Goal: Transaction & Acquisition: Purchase product/service

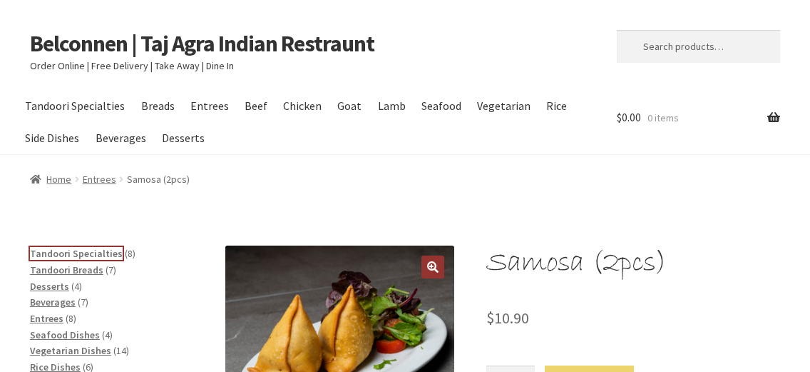
click at [84, 255] on span "Tandoori Specialties" at bounding box center [76, 253] width 93 height 13
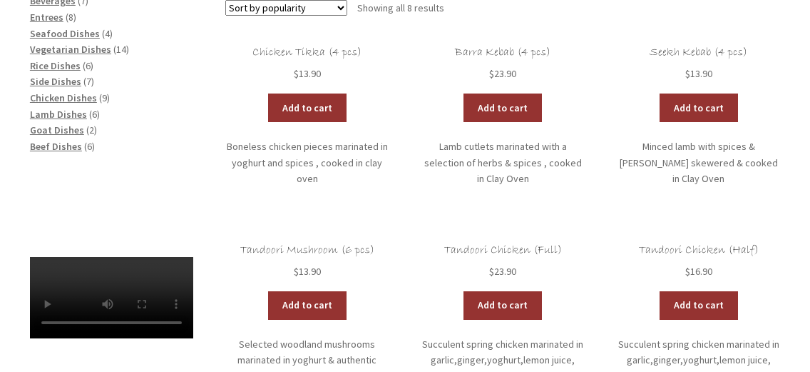
scroll to position [333, 0]
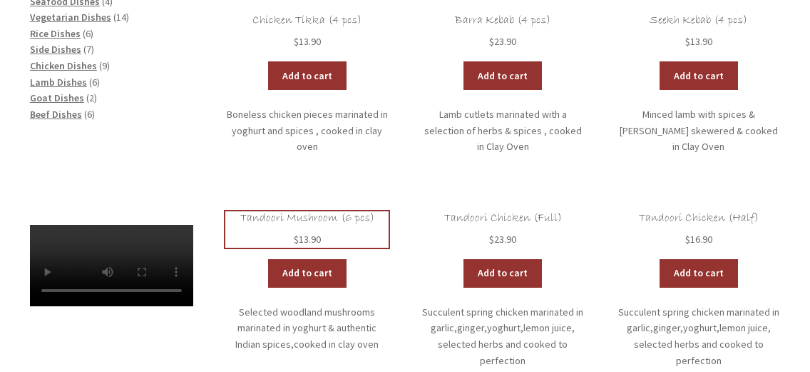
click at [292, 211] on h2 "Tandoori Mushroom (6 pcs)" at bounding box center [306, 218] width 163 height 14
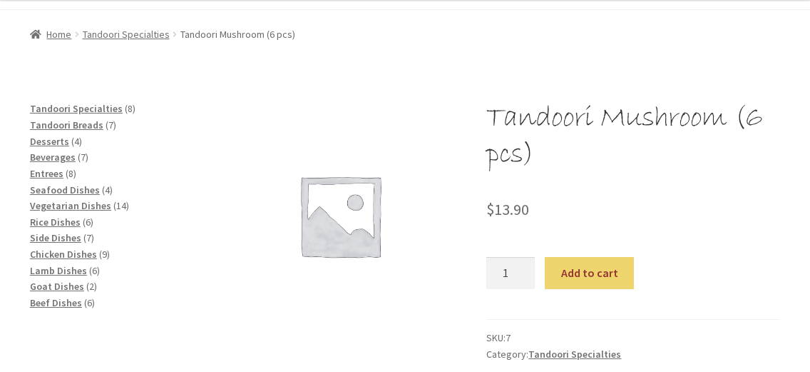
scroll to position [166, 0]
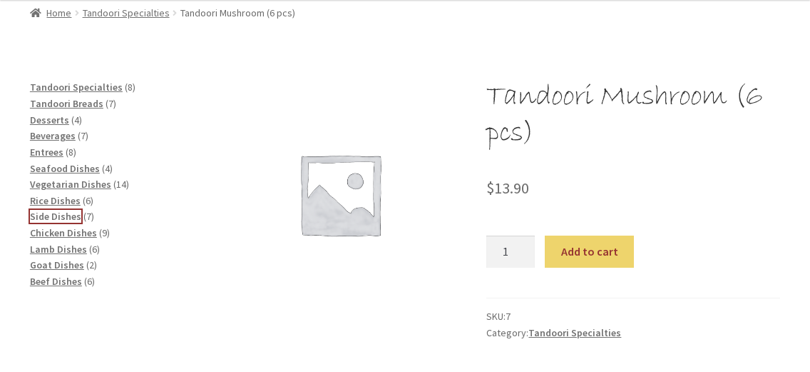
click at [43, 212] on span "Side Dishes" at bounding box center [55, 216] width 51 height 13
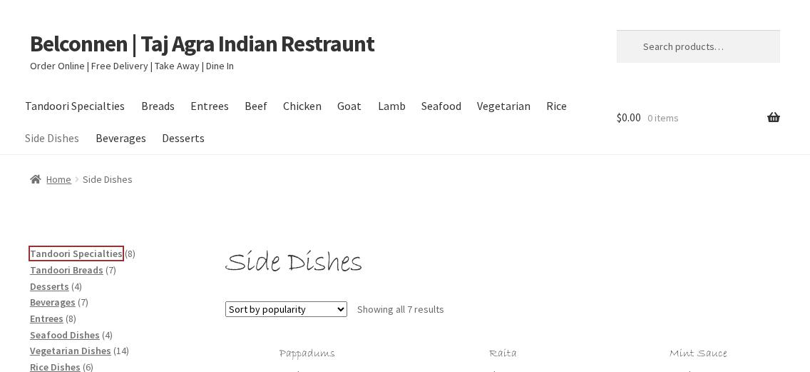
click at [68, 251] on span "Tandoori Specialties" at bounding box center [76, 253] width 93 height 13
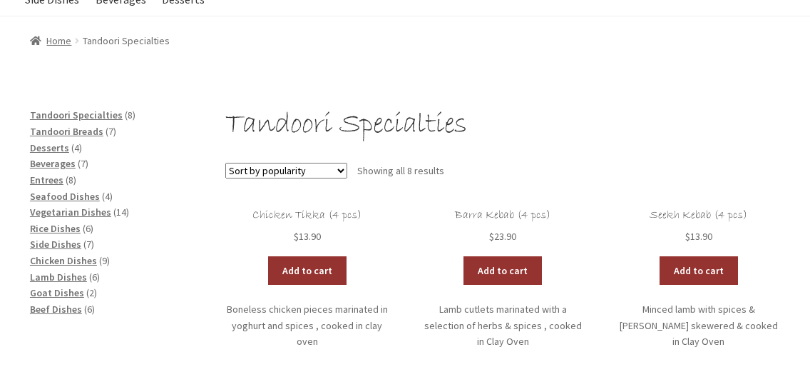
scroll to position [166, 0]
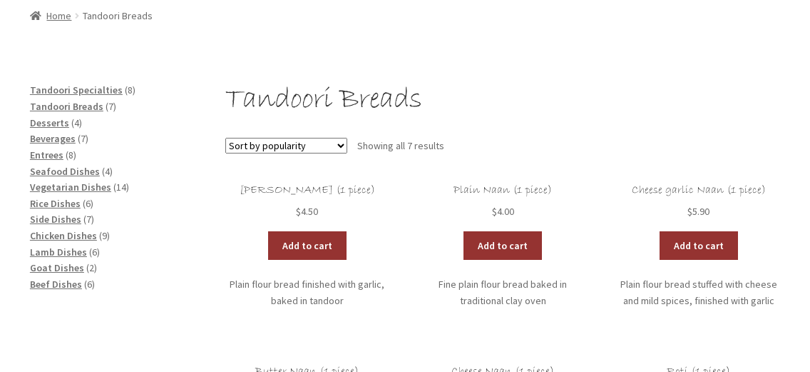
scroll to position [166, 0]
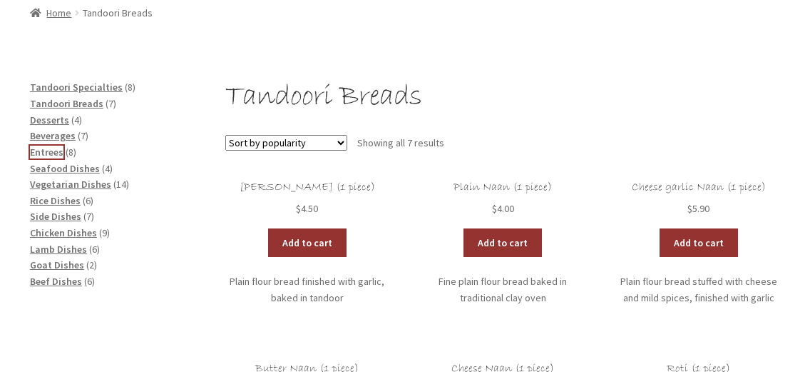
click at [44, 150] on span "Entrees" at bounding box center [47, 152] width 34 height 13
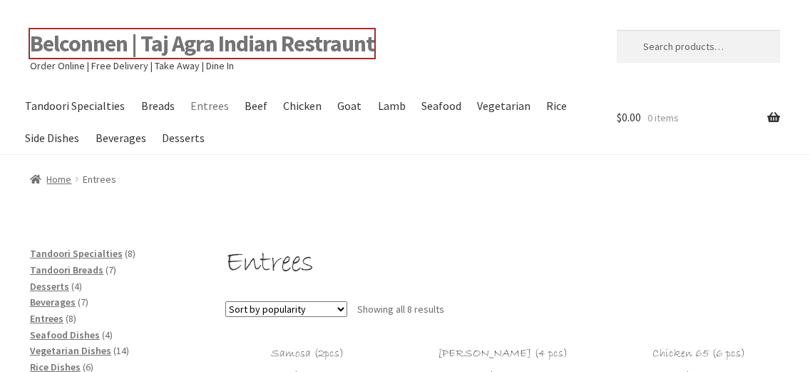
click at [36, 40] on link "Belconnen | Taj Agra Indian Restraunt" at bounding box center [202, 43] width 345 height 29
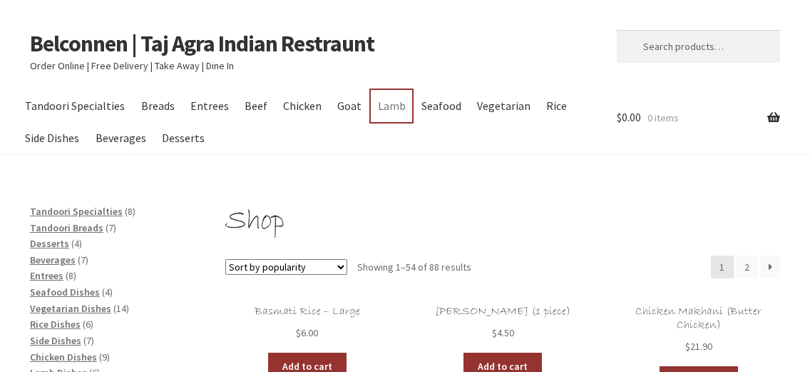
click at [390, 106] on link "Lamb" at bounding box center [391, 106] width 41 height 32
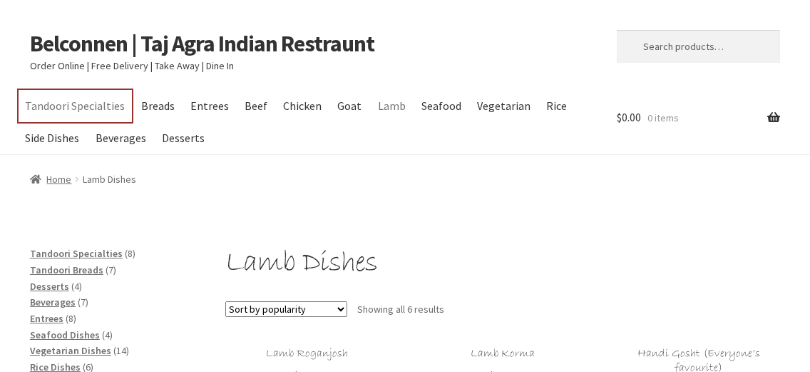
click at [72, 110] on link "Tandoori Specialties" at bounding box center [75, 106] width 113 height 32
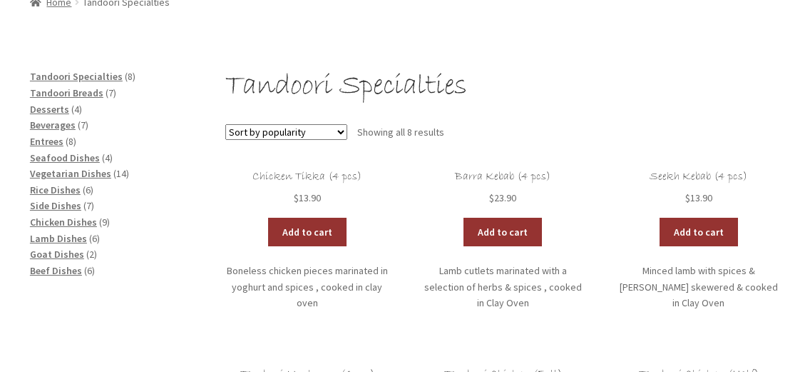
scroll to position [166, 0]
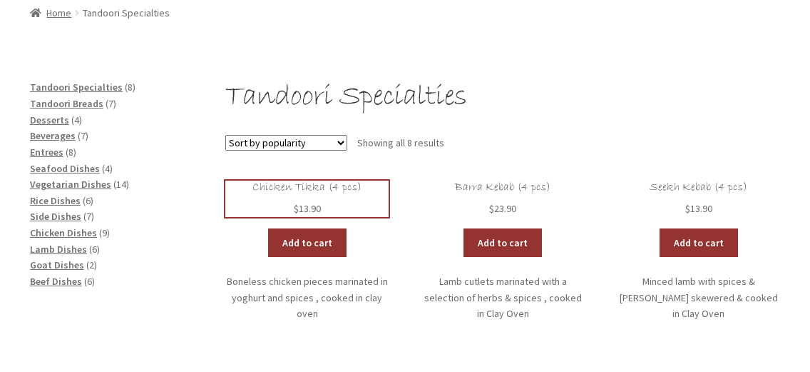
click at [317, 190] on h2 "Chicken Tikka (4 pcs)" at bounding box center [306, 187] width 163 height 14
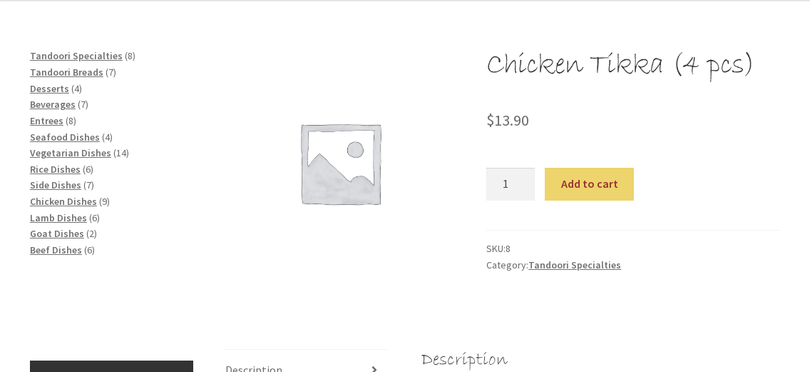
scroll to position [166, 0]
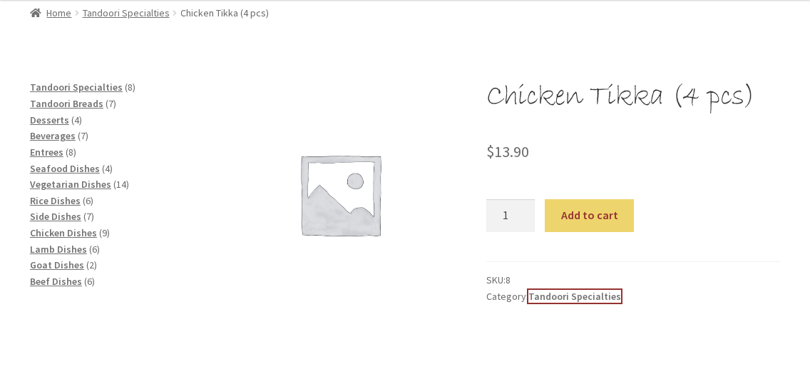
click at [549, 296] on link "Tandoori Specialties" at bounding box center [575, 296] width 93 height 13
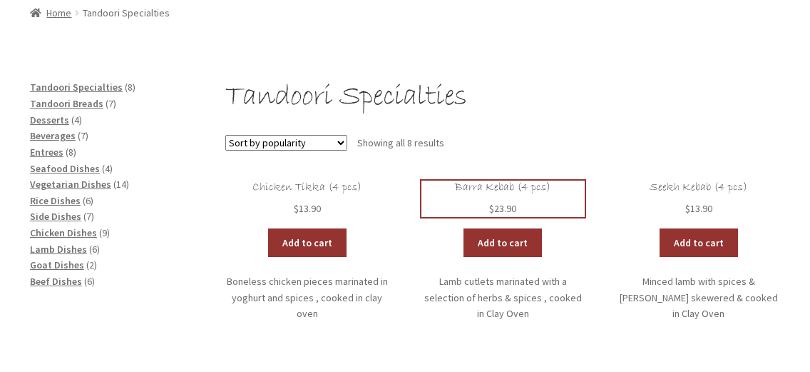
click at [492, 184] on h2 "Barra Kebab (4 pcs)" at bounding box center [503, 187] width 163 height 14
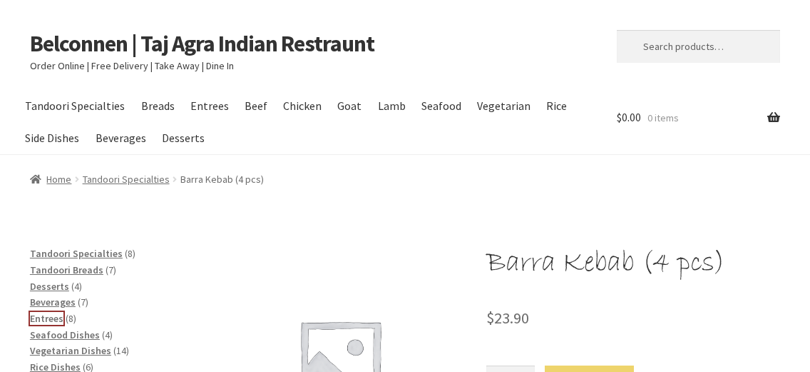
click at [60, 319] on span "Entrees" at bounding box center [47, 318] width 34 height 13
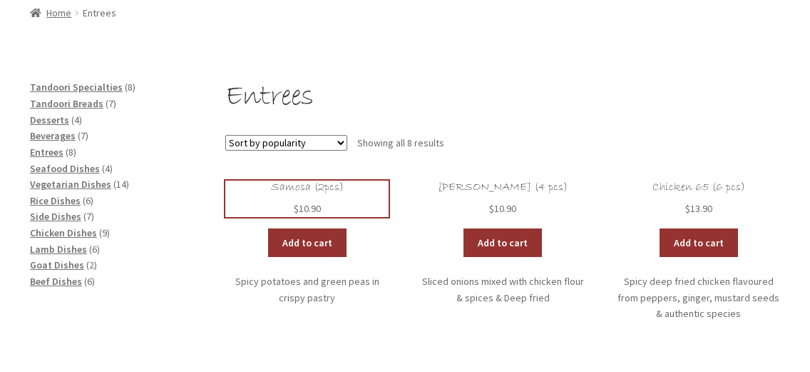
click at [284, 188] on h2 "Samosa (2pcs)" at bounding box center [306, 187] width 163 height 14
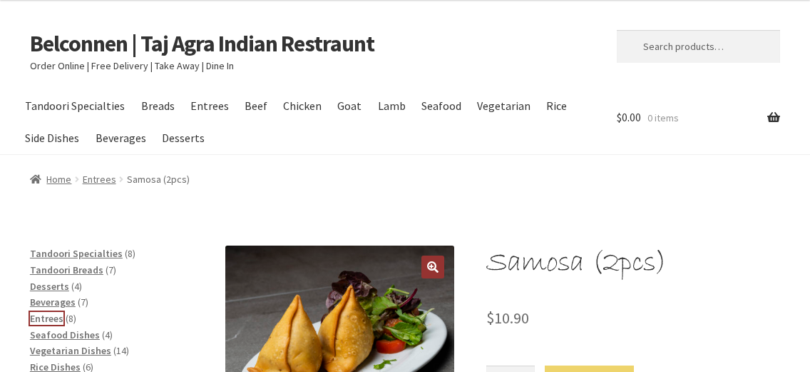
click at [55, 316] on span "Entrees" at bounding box center [47, 318] width 34 height 13
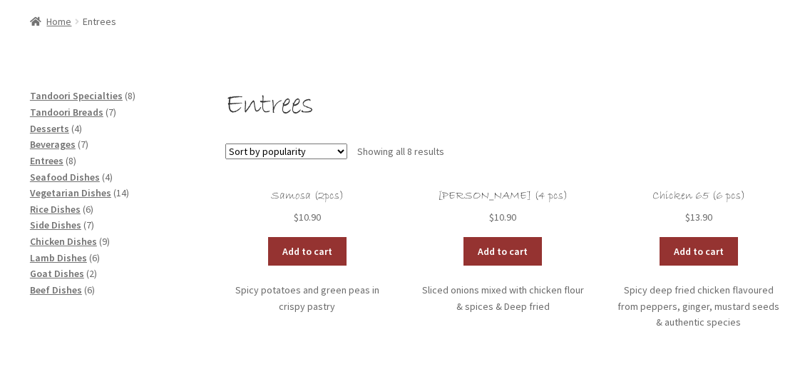
scroll to position [166, 0]
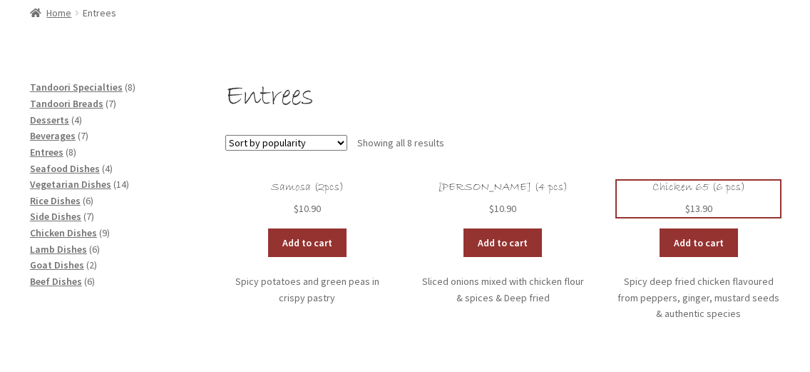
click at [695, 189] on h2 "Chicken 65 (6 pcs)" at bounding box center [698, 187] width 163 height 14
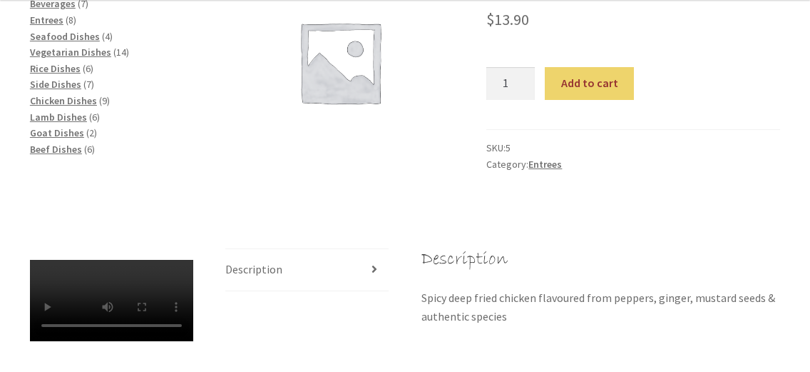
scroll to position [333, 0]
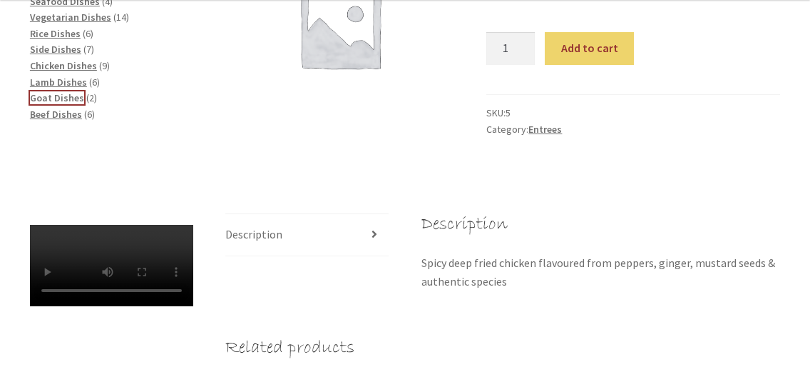
click at [31, 99] on span "Goat Dishes" at bounding box center [57, 97] width 54 height 13
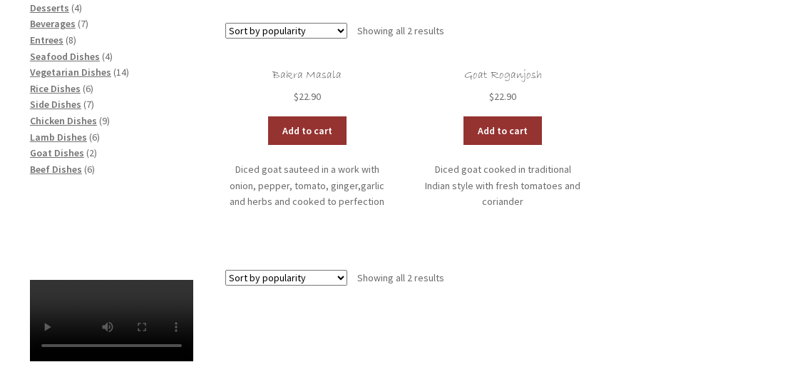
scroll to position [166, 0]
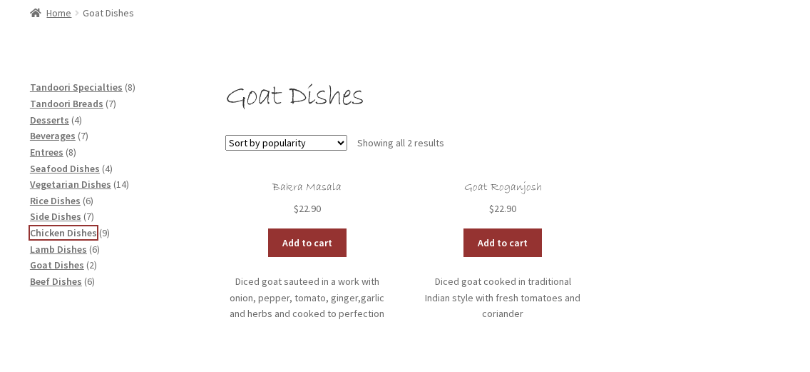
click at [47, 237] on span "Chicken Dishes" at bounding box center [63, 232] width 67 height 13
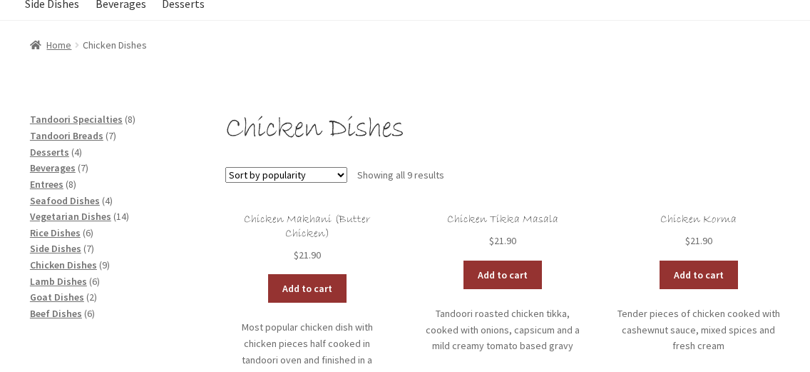
scroll to position [166, 0]
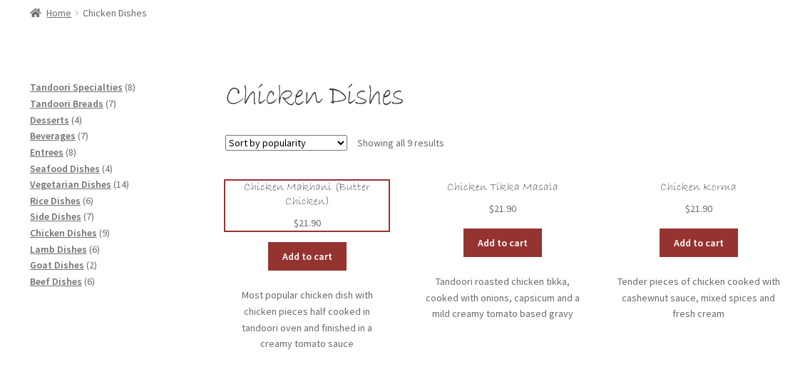
click at [302, 184] on h2 "Chicken Makhani (Butter Chicken)" at bounding box center [306, 194] width 163 height 28
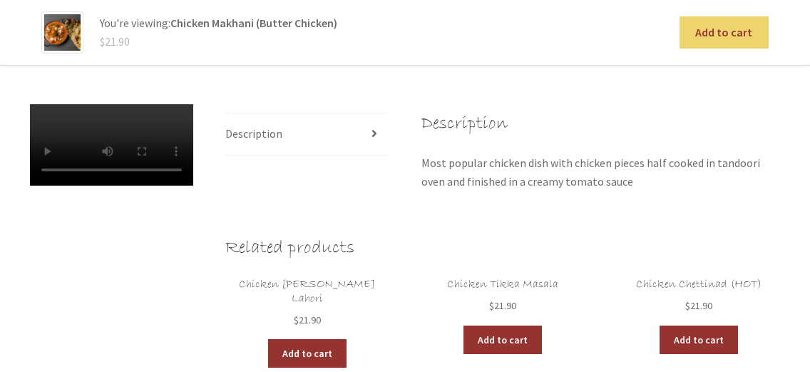
scroll to position [417, 0]
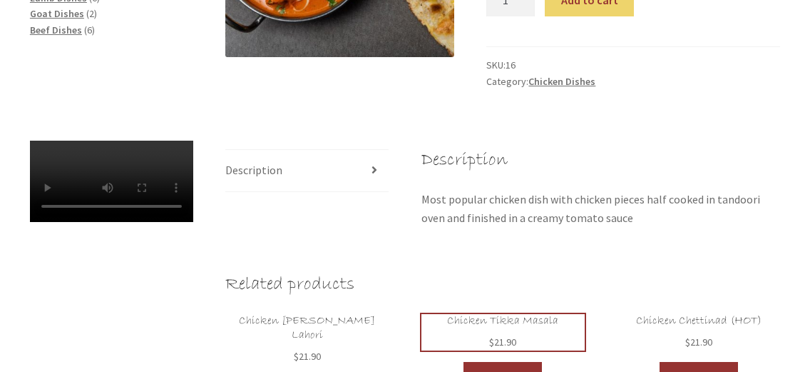
click at [449, 319] on h2 "Chicken Tikka Masala" at bounding box center [503, 321] width 163 height 14
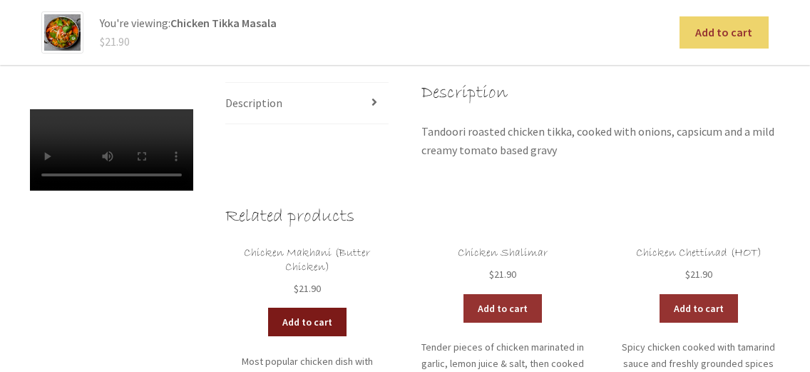
scroll to position [278, 0]
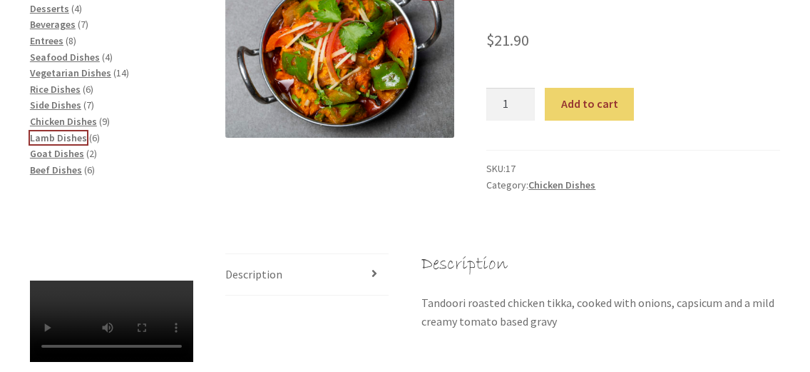
click at [60, 133] on span "Lamb Dishes" at bounding box center [58, 137] width 57 height 13
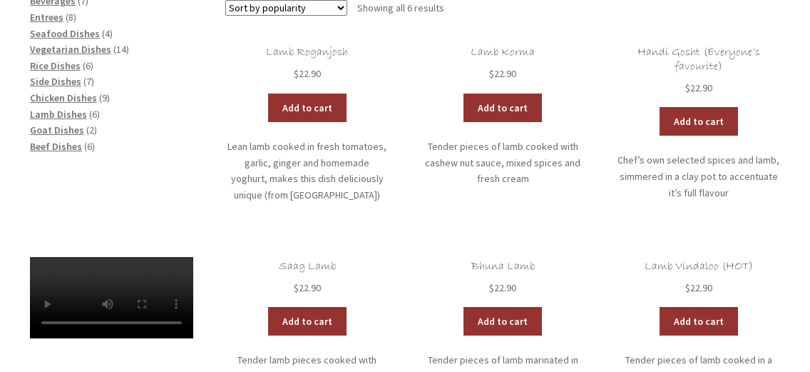
scroll to position [333, 0]
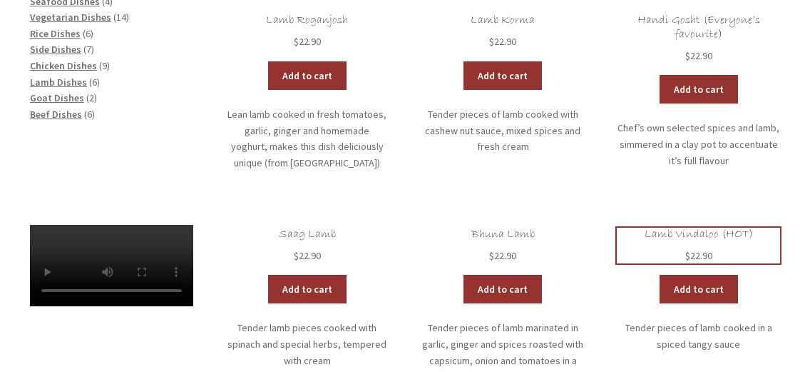
click at [710, 236] on h2 "Lamb Vindaloo (HOT)" at bounding box center [698, 235] width 163 height 14
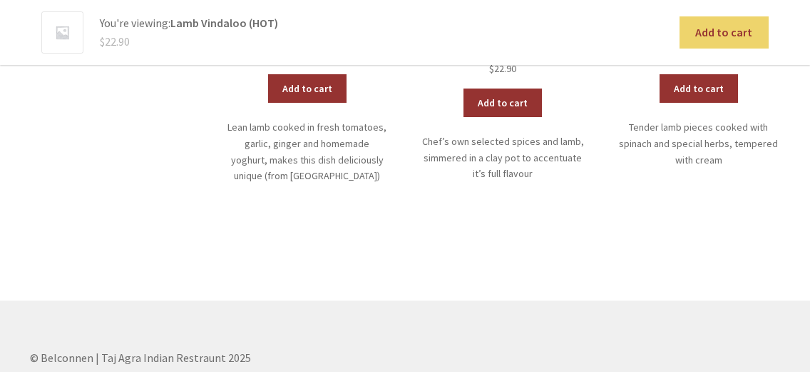
scroll to position [499, 0]
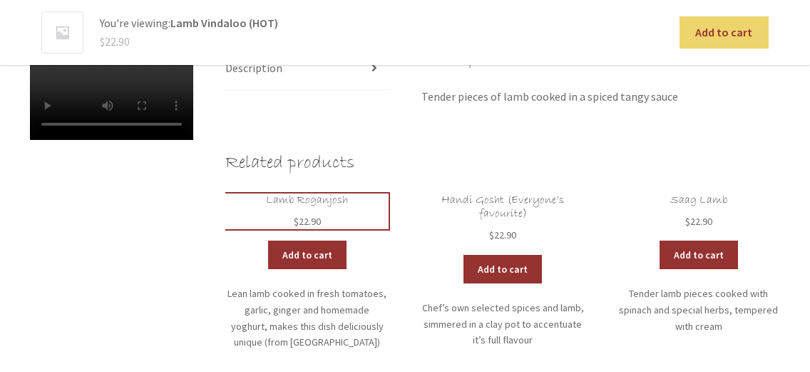
click at [294, 202] on h2 "Lamb Roganjosh" at bounding box center [306, 200] width 163 height 14
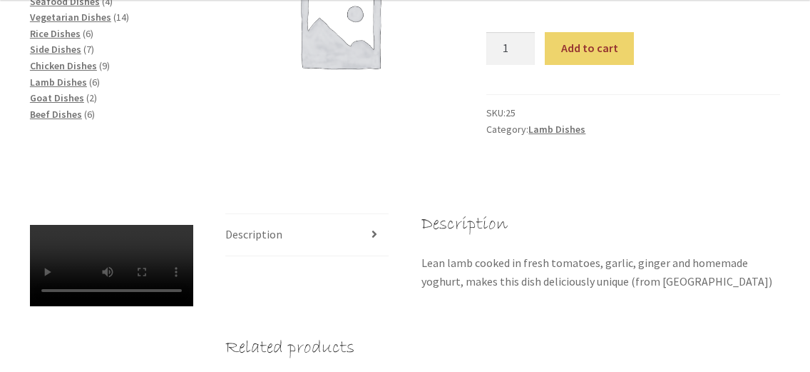
scroll to position [499, 0]
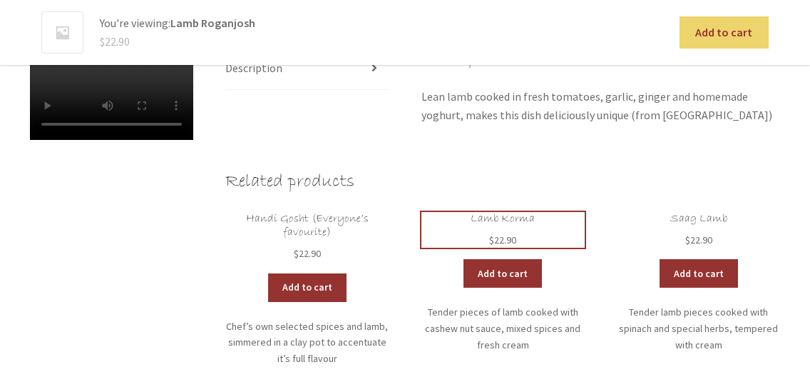
click at [519, 219] on h2 "Lamb Korma" at bounding box center [503, 219] width 163 height 14
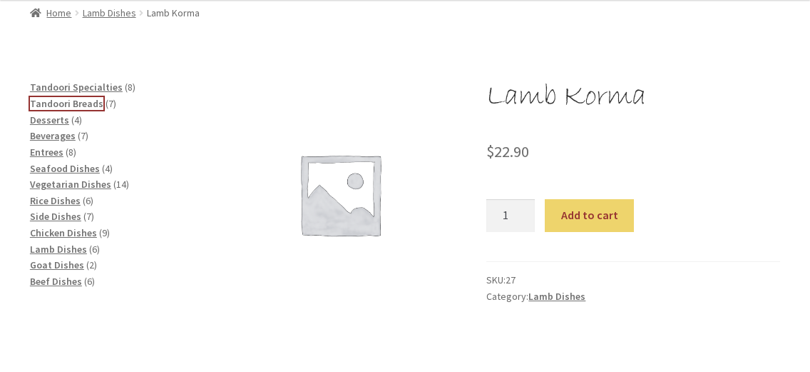
click at [60, 105] on span "Tandoori Breads" at bounding box center [66, 103] width 73 height 13
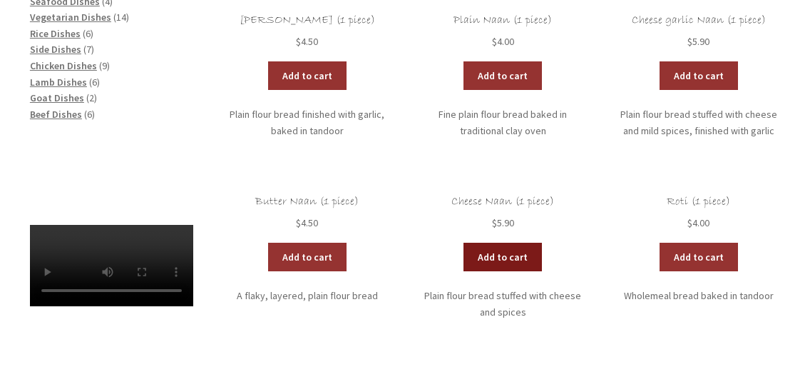
scroll to position [166, 0]
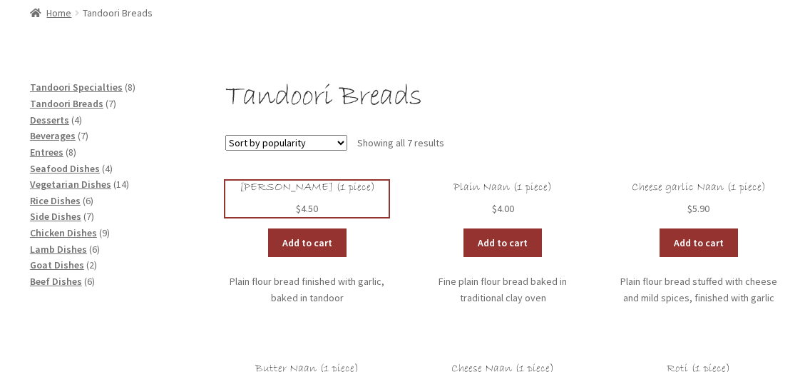
click at [308, 208] on bdi "$ 4.50" at bounding box center [307, 208] width 22 height 13
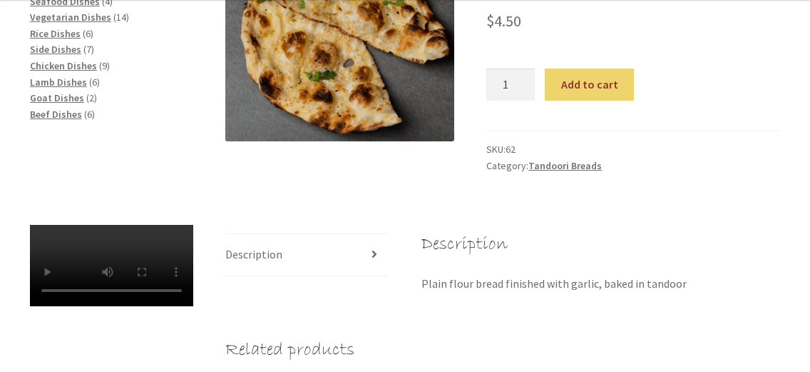
scroll to position [166, 0]
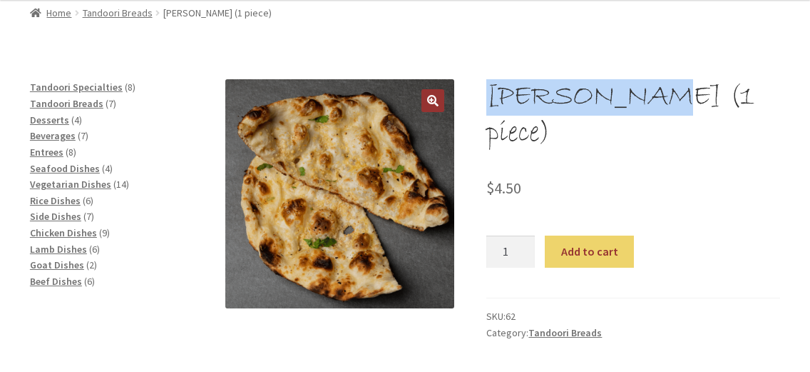
drag, startPoint x: 489, startPoint y: 98, endPoint x: 631, endPoint y: 108, distance: 143.1
click at [631, 108] on h1 "Garlic Naan (1 piece)" at bounding box center [634, 115] width 294 height 73
copy h1 "Garlic Naan"
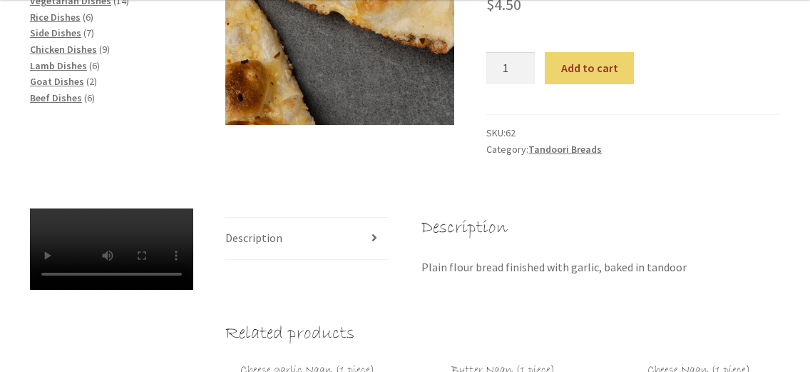
scroll to position [499, 0]
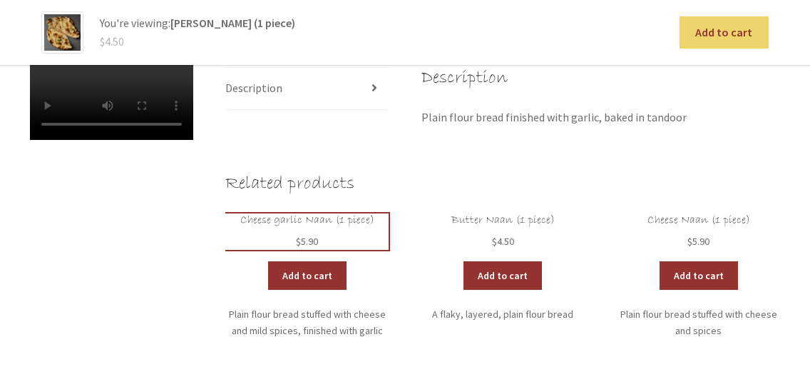
click at [300, 213] on h2 "Cheese garlic Naan (1 piece)" at bounding box center [306, 220] width 163 height 14
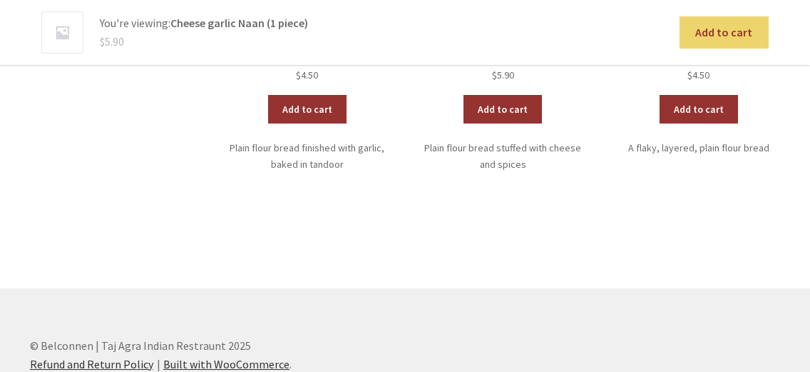
scroll to position [499, 0]
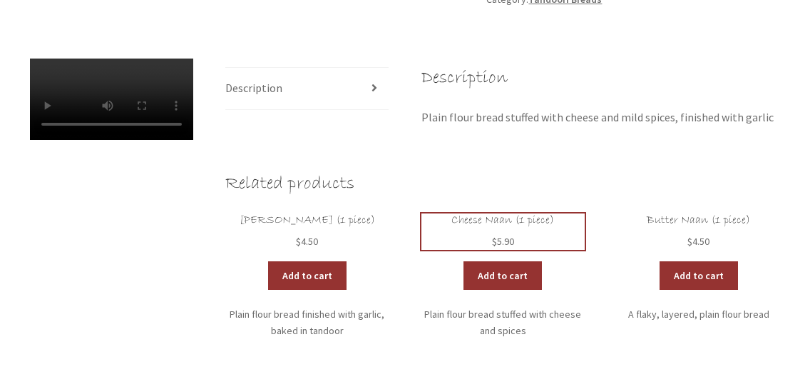
click at [522, 220] on h2 "Cheese Naan (1 piece)" at bounding box center [503, 220] width 163 height 14
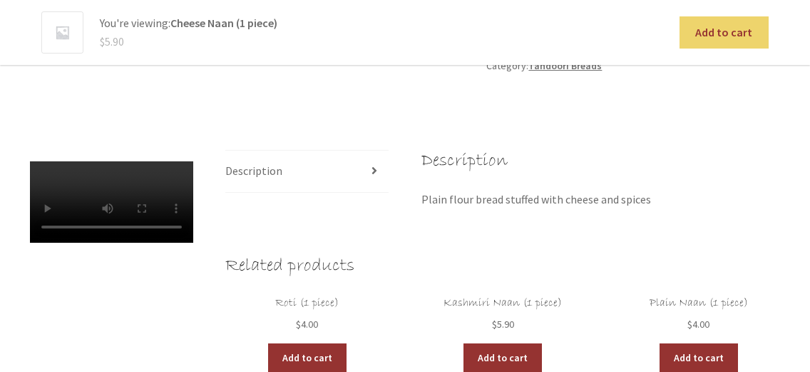
scroll to position [499, 0]
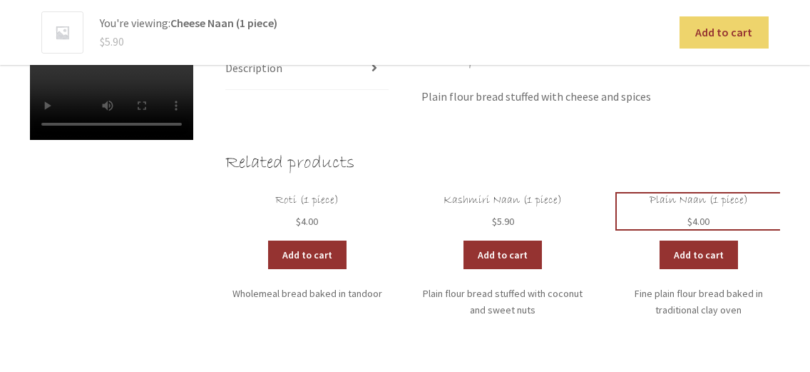
click at [678, 195] on h2 "Plain Naan (1 piece)" at bounding box center [698, 200] width 163 height 14
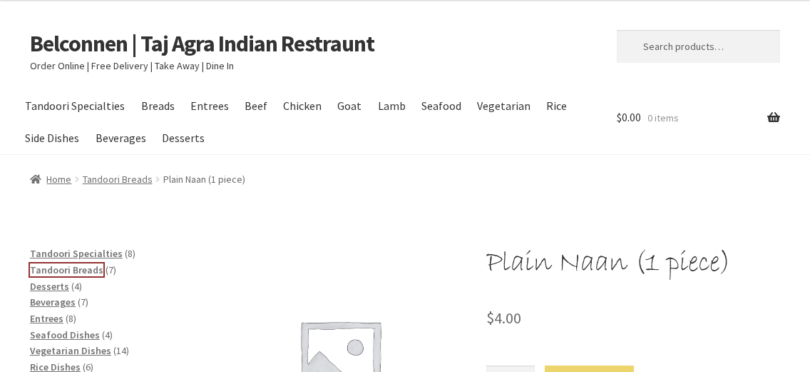
click at [52, 270] on span "Tandoori Breads" at bounding box center [66, 269] width 73 height 13
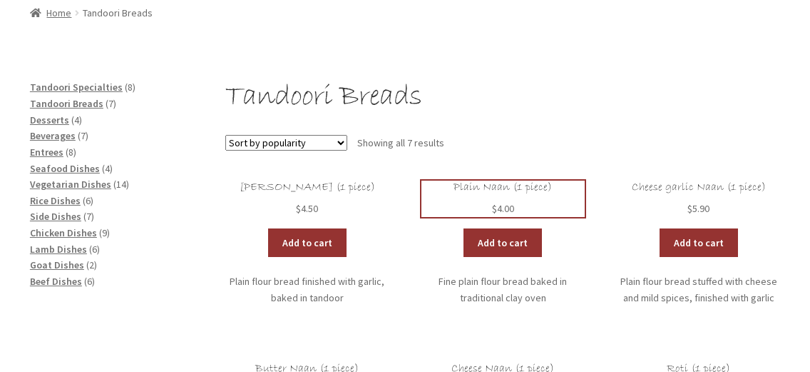
click at [484, 189] on h2 "Plain Naan (1 piece)" at bounding box center [503, 187] width 163 height 14
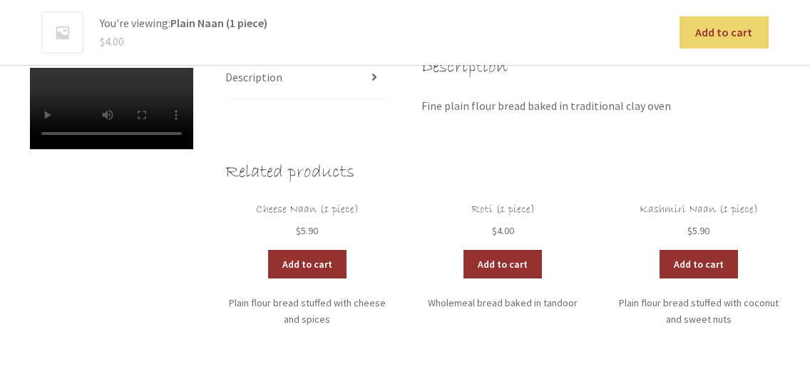
scroll to position [499, 0]
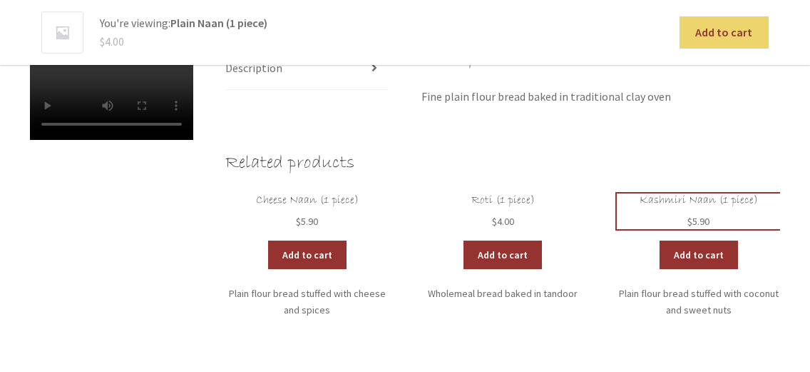
click at [661, 197] on h2 "Kashmiri Naan (1 piece)" at bounding box center [698, 200] width 163 height 14
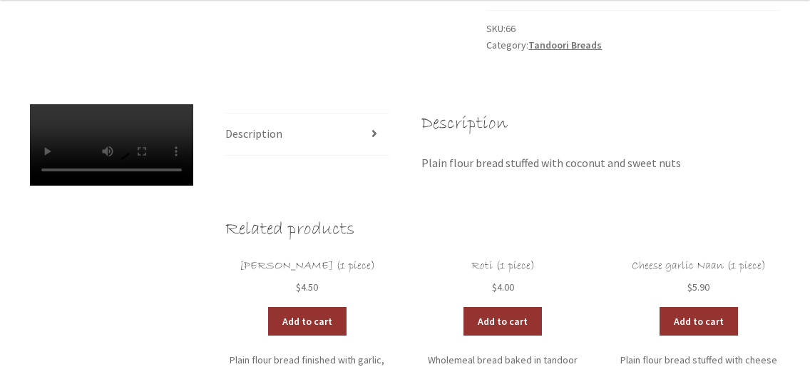
scroll to position [499, 0]
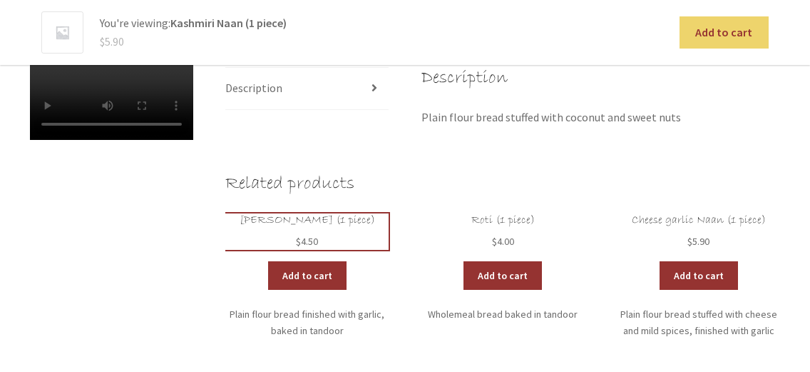
click at [317, 213] on h2 "[PERSON_NAME] (1 piece)" at bounding box center [306, 220] width 163 height 14
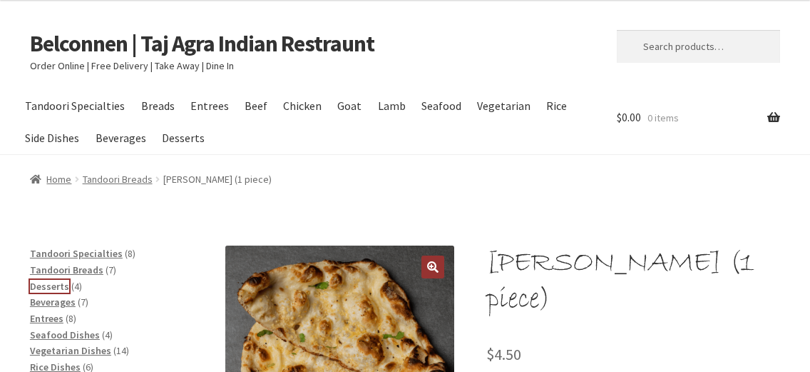
click at [42, 285] on span "Desserts" at bounding box center [49, 286] width 39 height 13
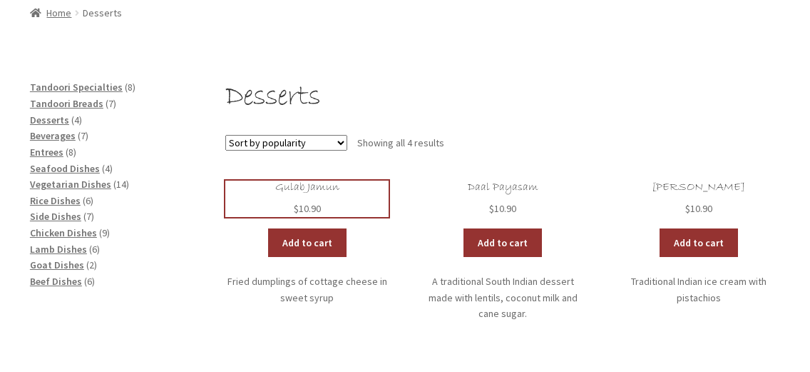
click at [307, 189] on h2 "Gulab Jamun" at bounding box center [306, 187] width 163 height 14
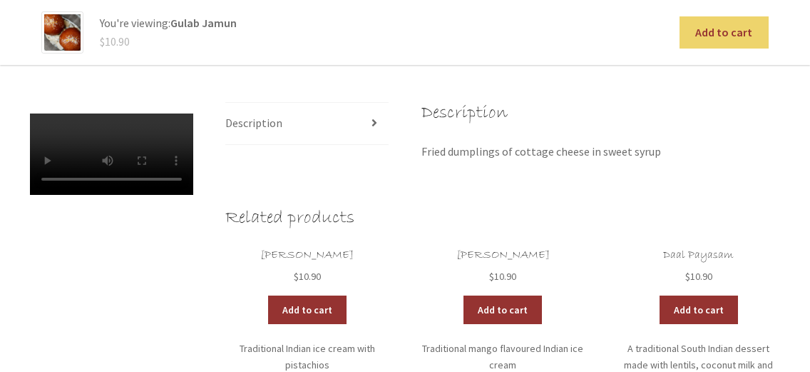
scroll to position [499, 0]
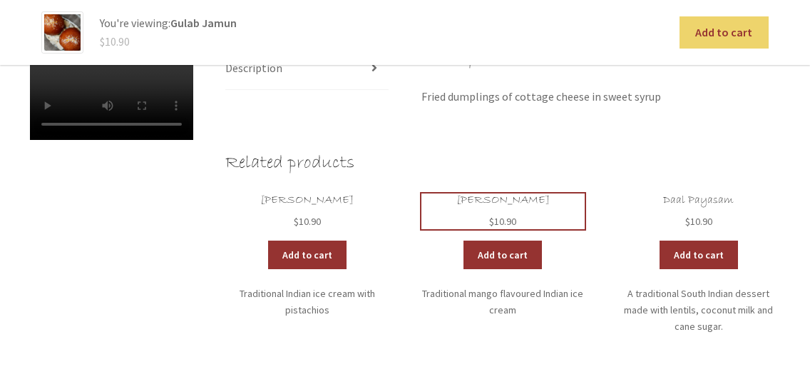
click at [497, 201] on h2 "[PERSON_NAME]" at bounding box center [503, 200] width 163 height 14
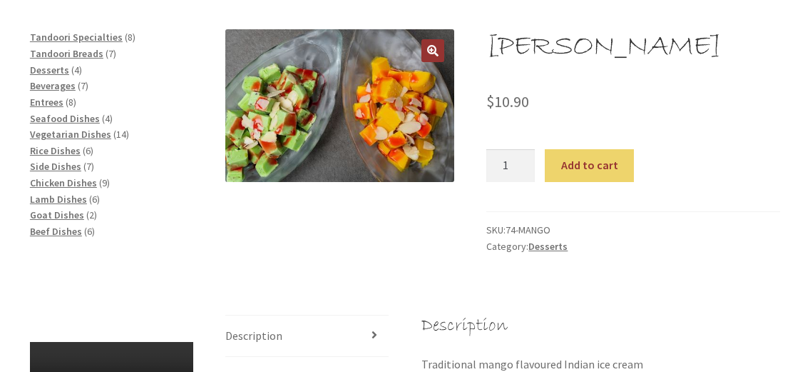
scroll to position [166, 0]
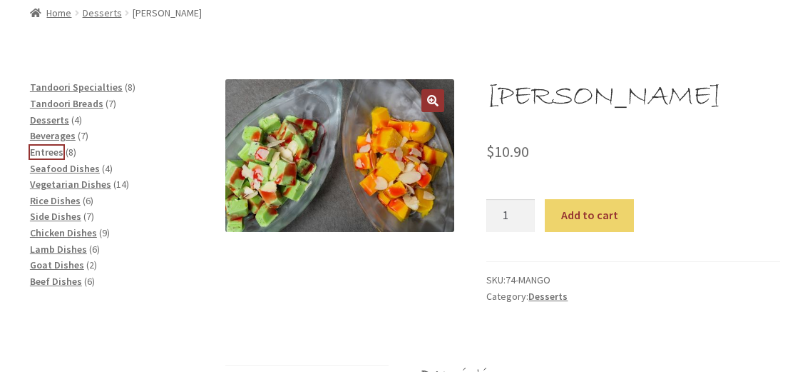
click at [34, 148] on span "Entrees" at bounding box center [47, 152] width 34 height 13
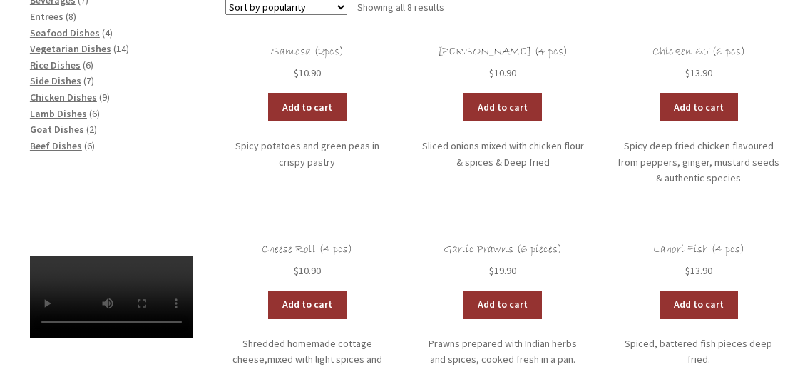
scroll to position [333, 0]
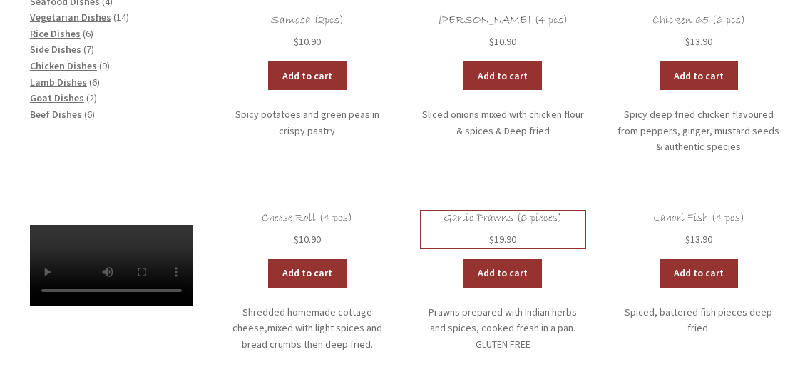
click at [494, 212] on h2 "Garlic Prawns (6 pieces)" at bounding box center [503, 218] width 163 height 14
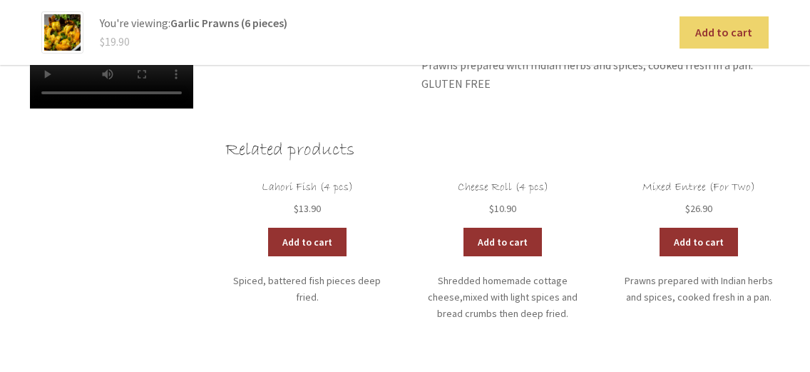
scroll to position [499, 0]
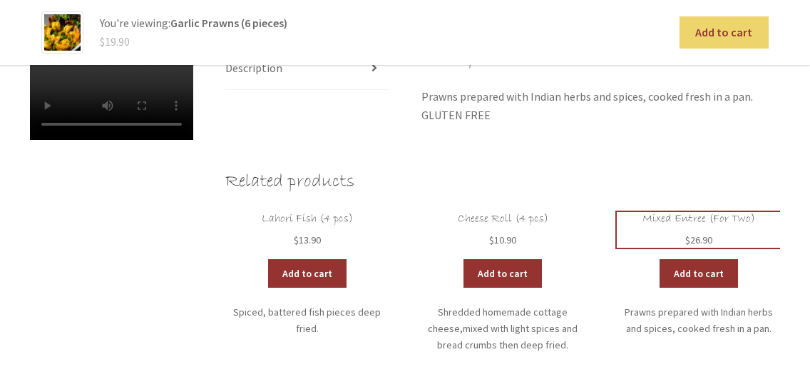
click at [683, 220] on h2 "Mixed Entree (For Two)" at bounding box center [698, 219] width 163 height 14
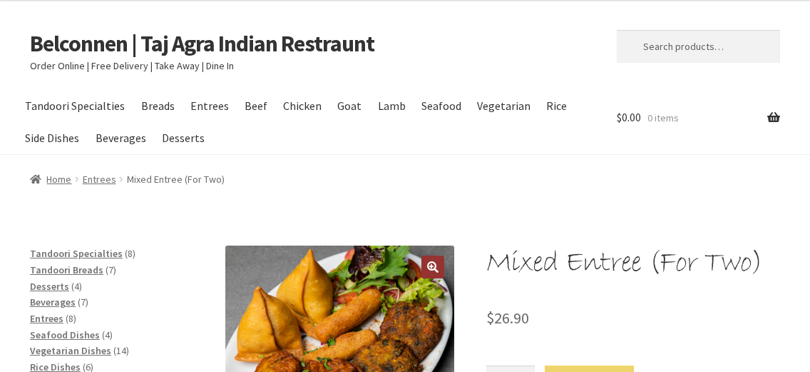
scroll to position [166, 0]
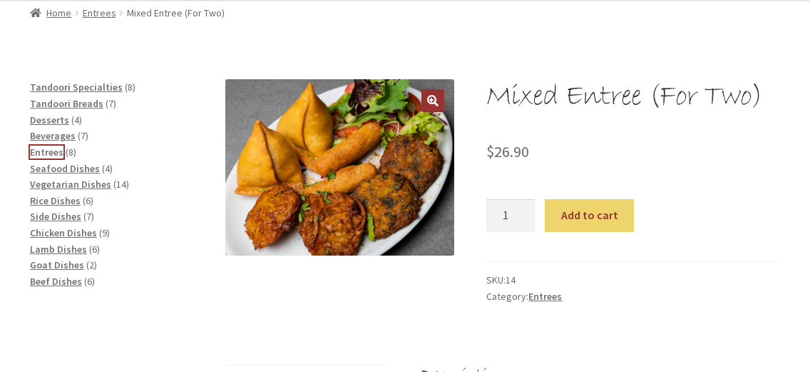
click at [55, 155] on span "Entrees" at bounding box center [47, 152] width 34 height 13
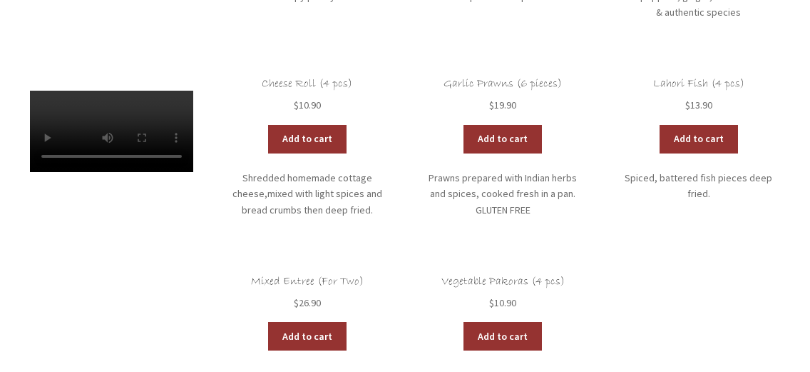
scroll to position [499, 0]
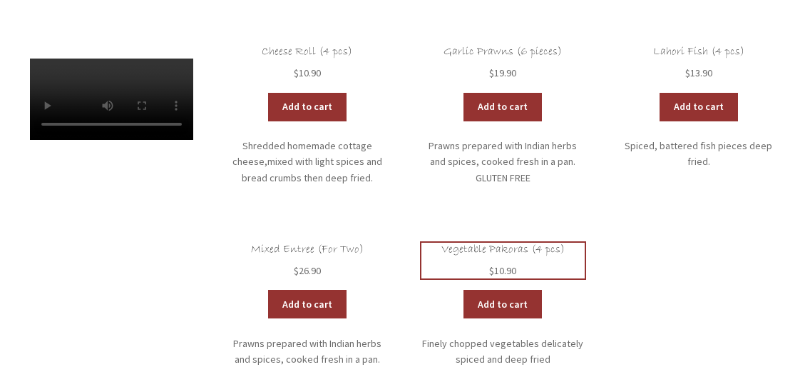
click at [503, 253] on h2 "Vegetable Pakoras (4 pcs)" at bounding box center [503, 250] width 163 height 14
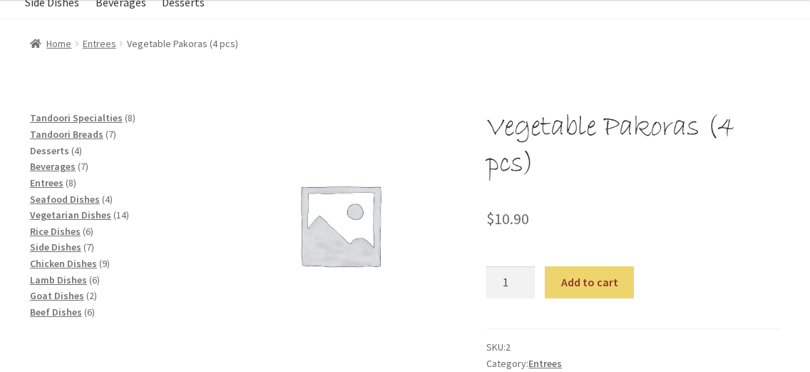
scroll to position [166, 0]
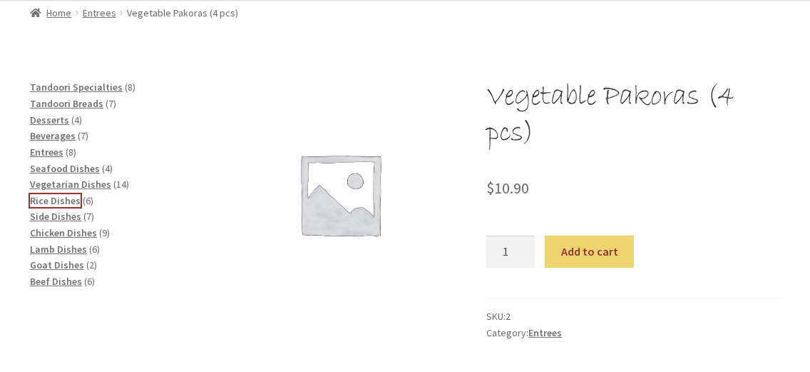
click at [45, 203] on span "Rice Dishes" at bounding box center [55, 200] width 51 height 13
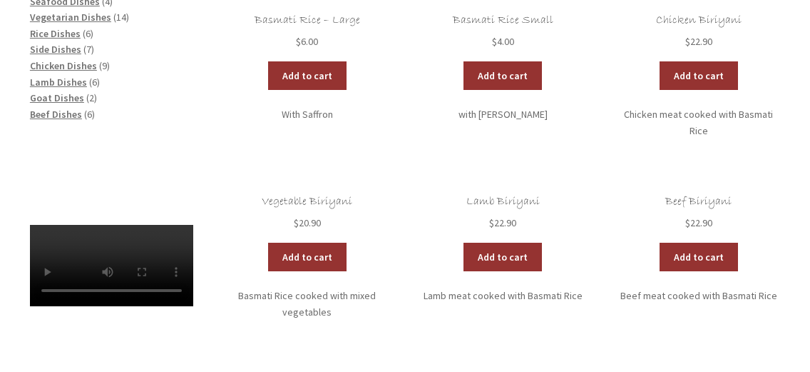
scroll to position [166, 0]
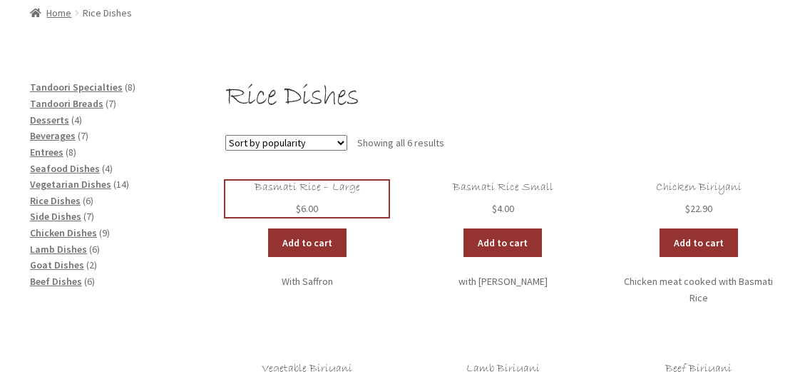
click at [307, 188] on h2 "Basmati Rice – Large" at bounding box center [306, 187] width 163 height 14
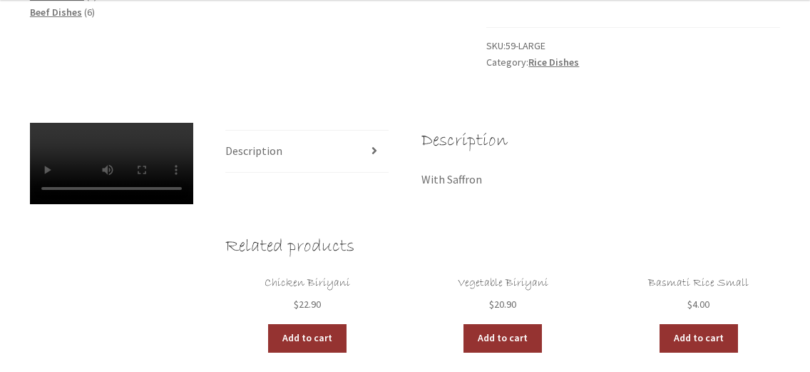
scroll to position [499, 0]
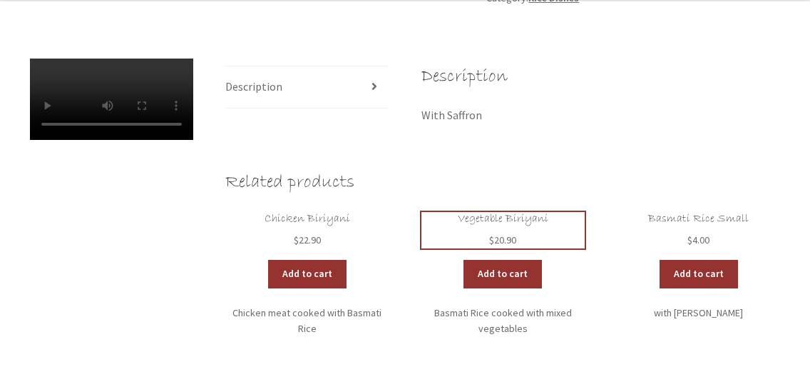
click at [487, 221] on h2 "Vegetable Biriyani" at bounding box center [503, 219] width 163 height 14
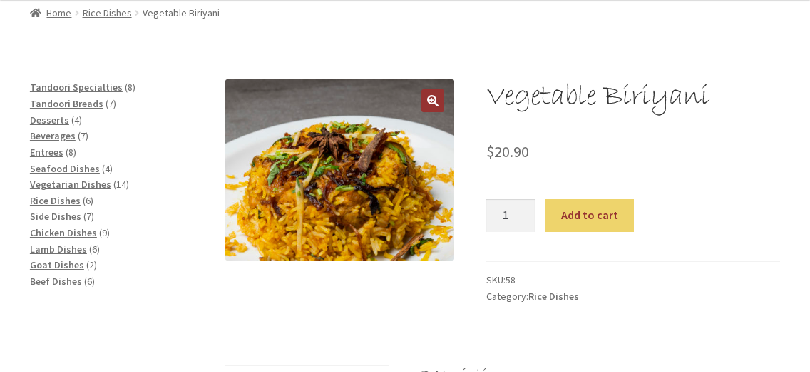
scroll to position [333, 0]
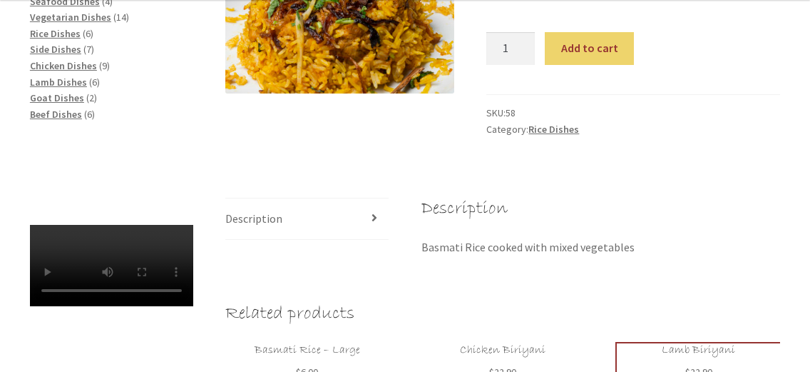
click at [686, 347] on h2 "Lamb Biriyani" at bounding box center [698, 350] width 163 height 14
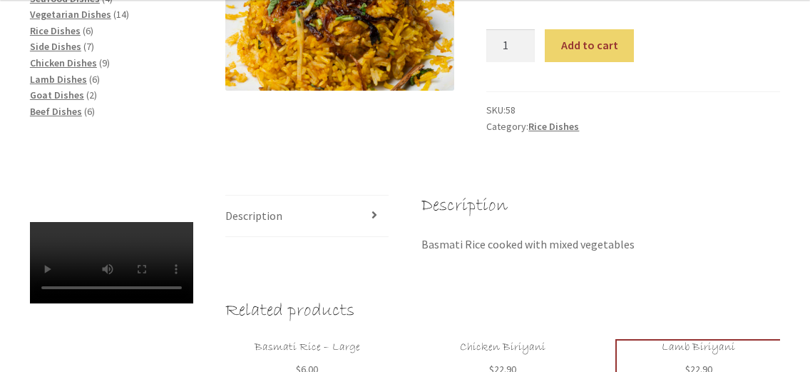
scroll to position [499, 0]
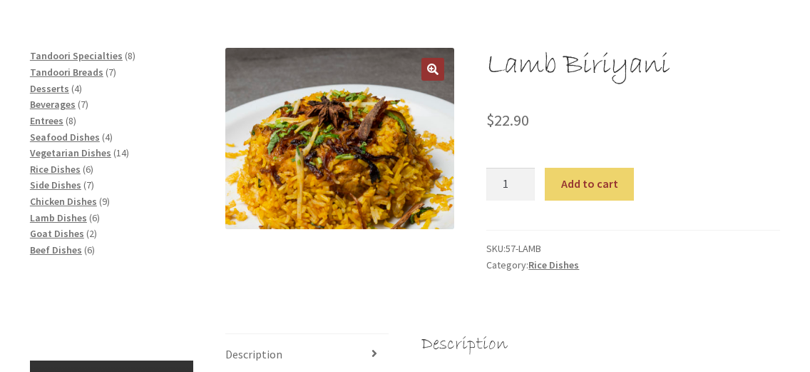
scroll to position [166, 0]
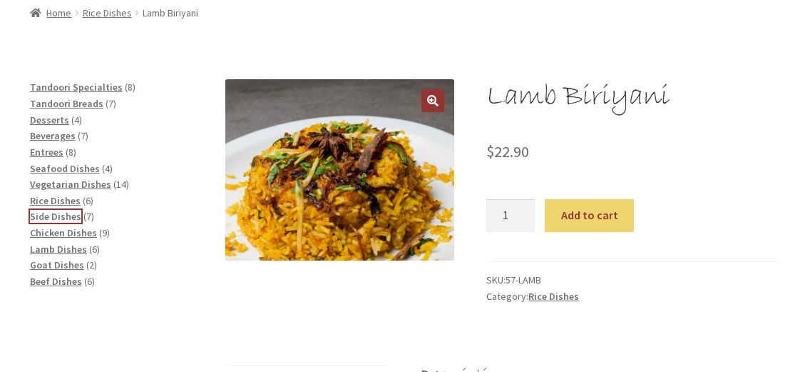
click at [62, 218] on span "Side Dishes" at bounding box center [55, 216] width 51 height 13
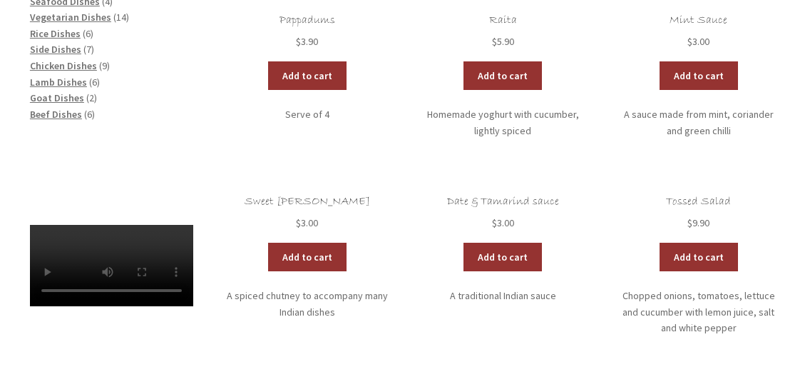
scroll to position [166, 0]
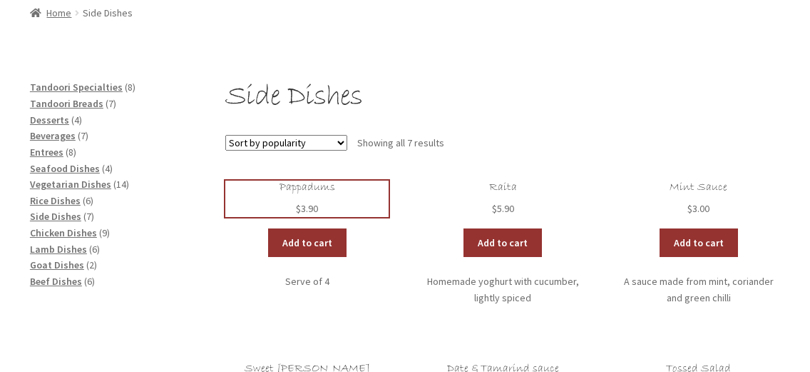
click at [322, 185] on h2 "Pappadums" at bounding box center [306, 187] width 163 height 14
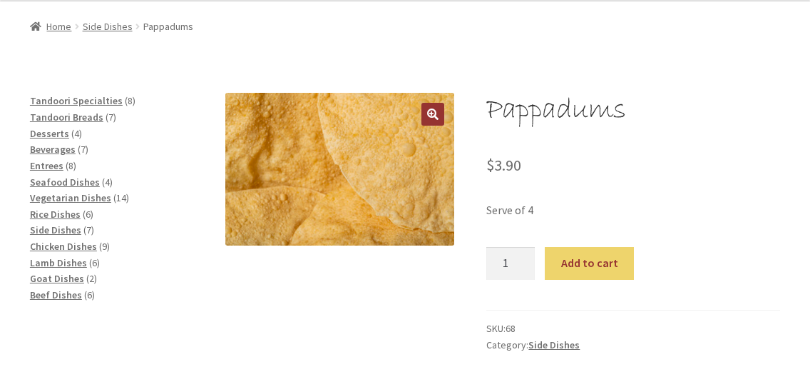
scroll to position [166, 0]
